Goal: Transaction & Acquisition: Obtain resource

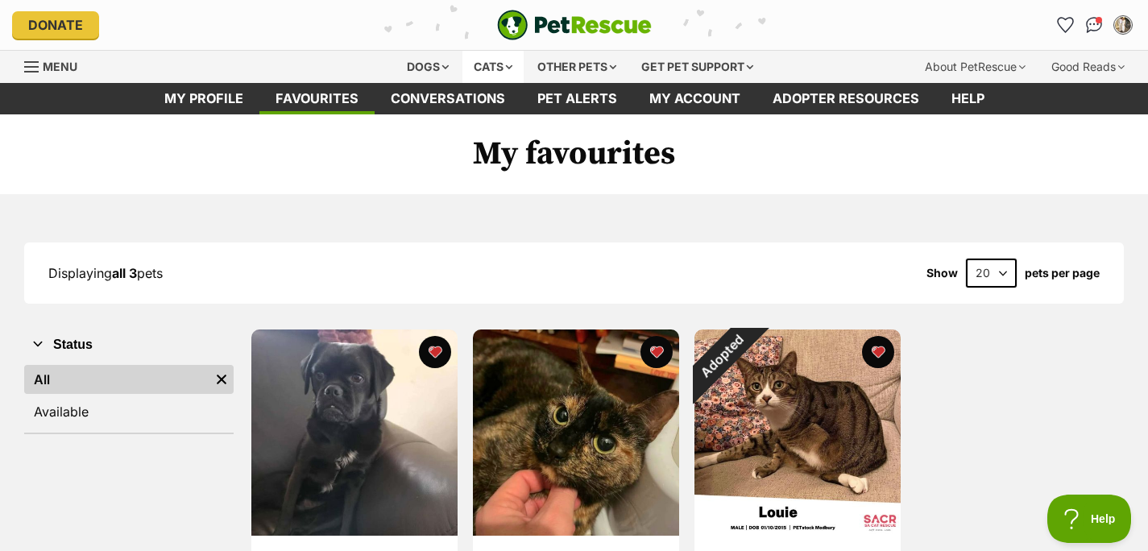
click at [463, 83] on div "Cats" at bounding box center [493, 67] width 61 height 32
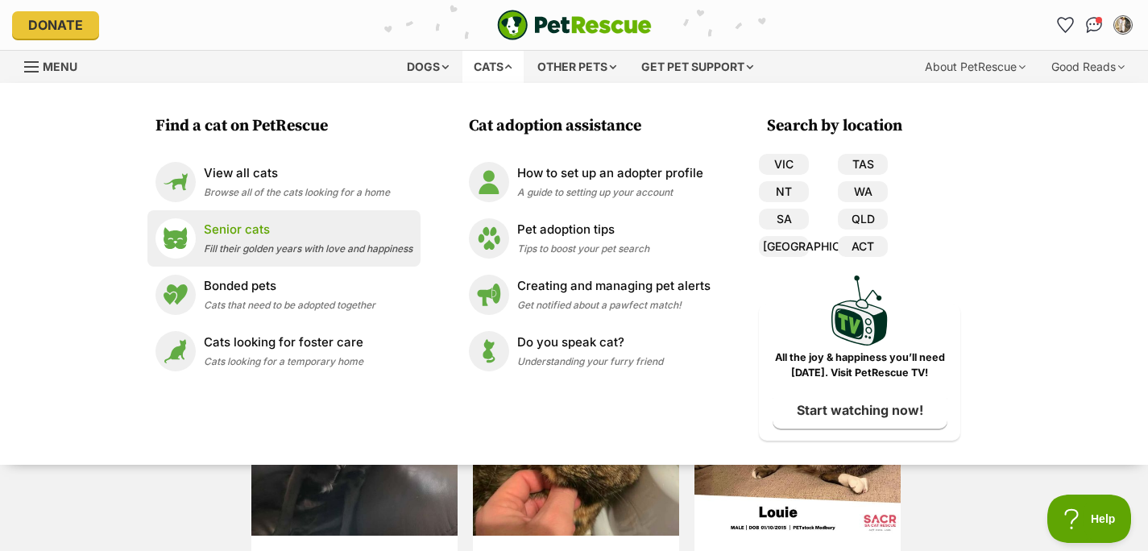
click at [296, 239] on p "Senior cats" at bounding box center [308, 230] width 209 height 19
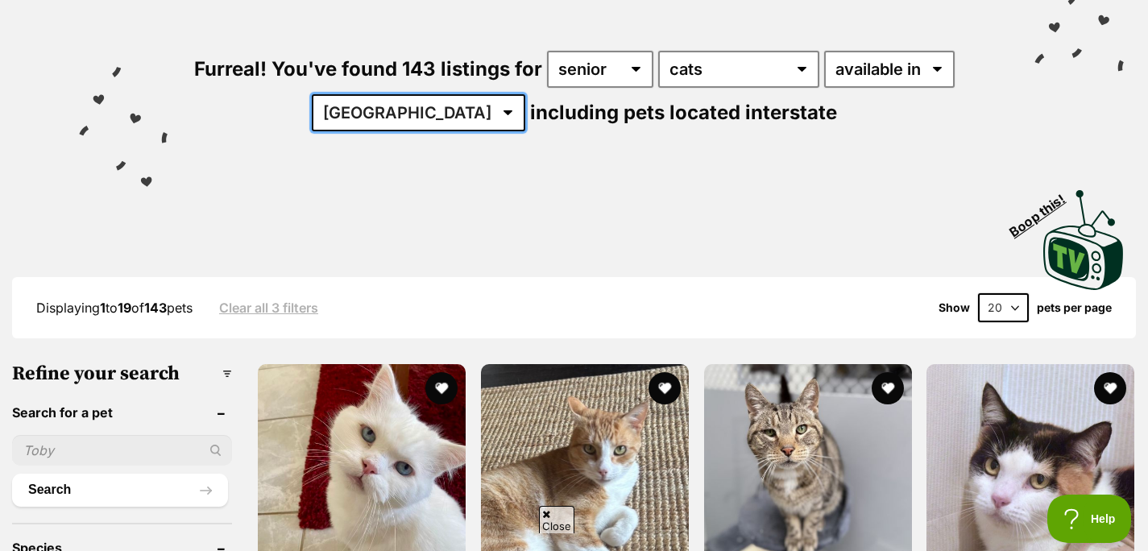
click at [525, 131] on select "[GEOGRAPHIC_DATA] [GEOGRAPHIC_DATA] [GEOGRAPHIC_DATA] [GEOGRAPHIC_DATA] [GEOGRA…" at bounding box center [419, 112] width 214 height 37
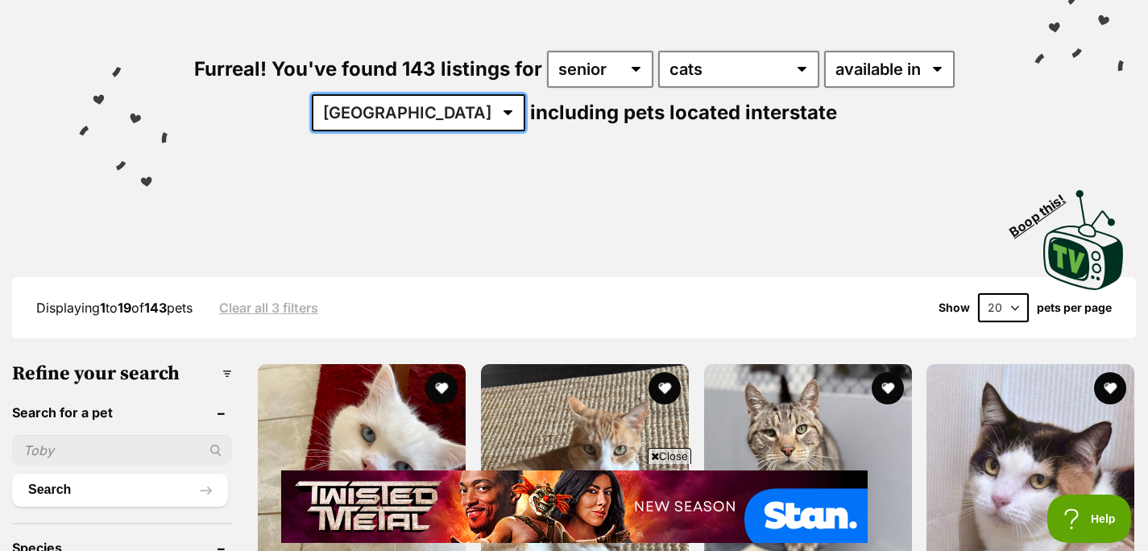
select select "SA"
click at [525, 131] on select "[GEOGRAPHIC_DATA] [GEOGRAPHIC_DATA] [GEOGRAPHIC_DATA] [GEOGRAPHIC_DATA] [GEOGRA…" at bounding box center [419, 112] width 214 height 37
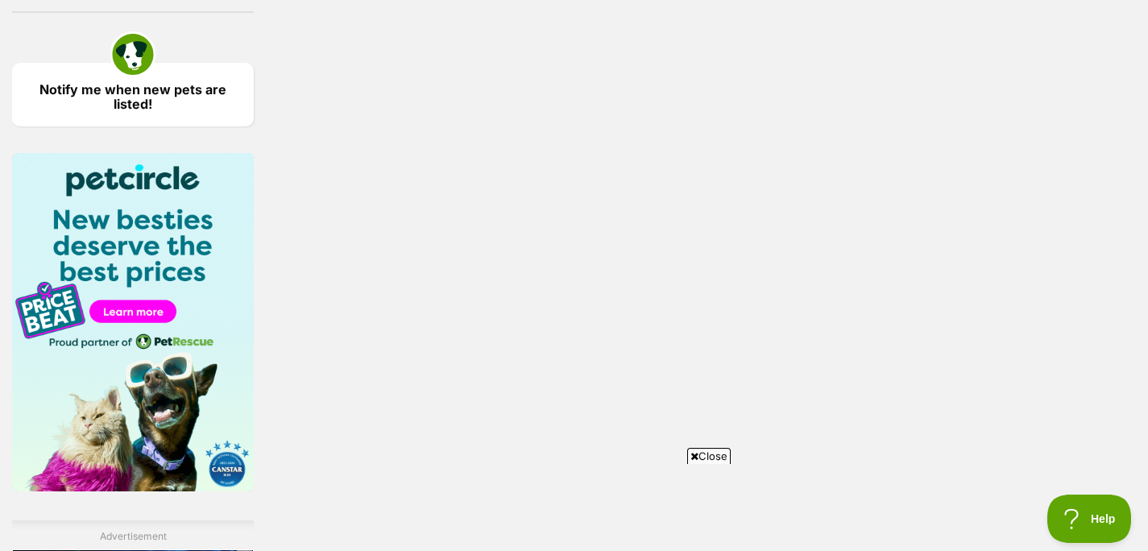
scroll to position [2297, 0]
